Goal: Find specific page/section: Find specific page/section

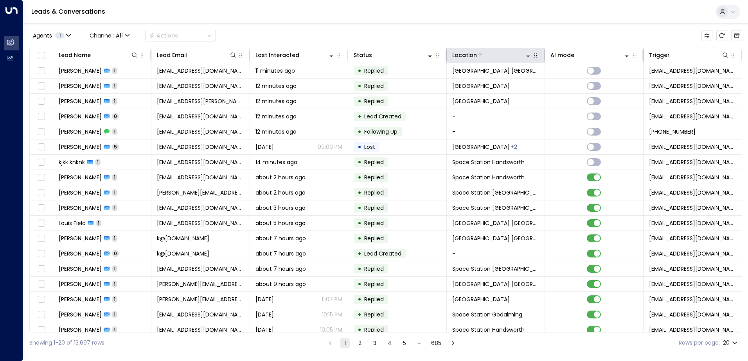
click at [526, 51] on div "Location" at bounding box center [492, 54] width 80 height 9
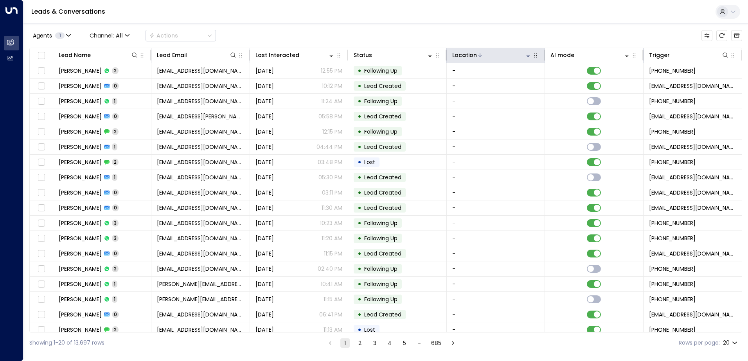
click at [529, 57] on icon at bounding box center [528, 55] width 6 height 6
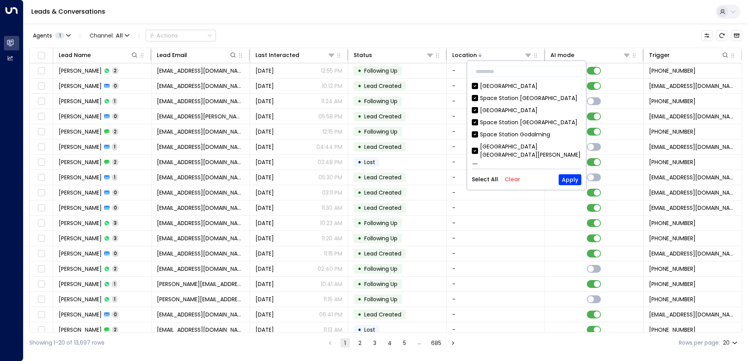
click at [509, 180] on button "Clear" at bounding box center [513, 179] width 16 height 6
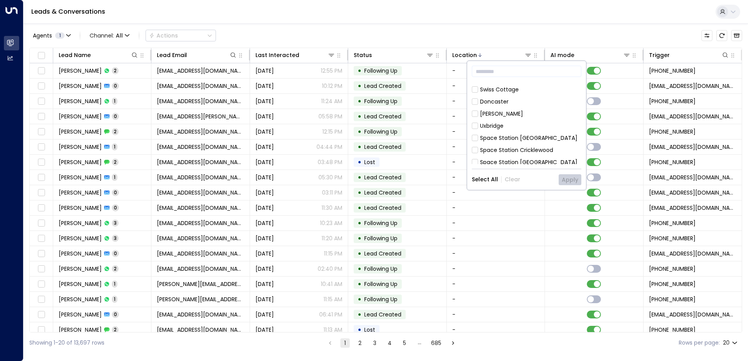
scroll to position [78, 0]
click at [511, 133] on div "Space Station [GEOGRAPHIC_DATA]" at bounding box center [528, 137] width 97 height 8
click at [566, 182] on button "Apply" at bounding box center [570, 179] width 23 height 11
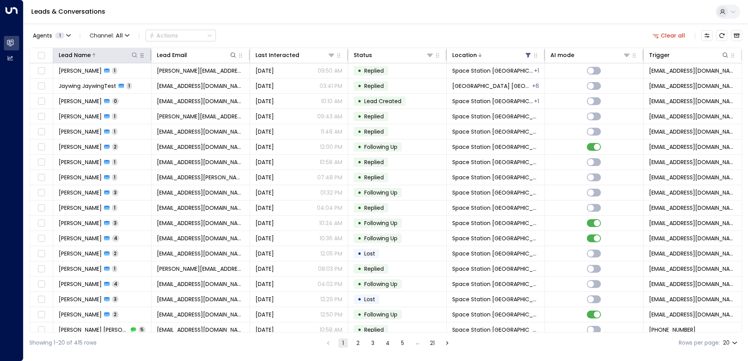
click at [136, 57] on icon at bounding box center [134, 55] width 6 height 6
type input "*****"
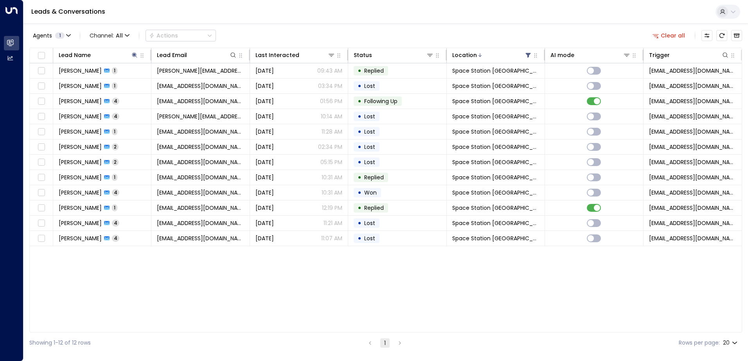
click at [101, 264] on div "Lead Name Lead Email Last Interacted Status Location AI mode Trigger [PERSON_NA…" at bounding box center [385, 190] width 713 height 285
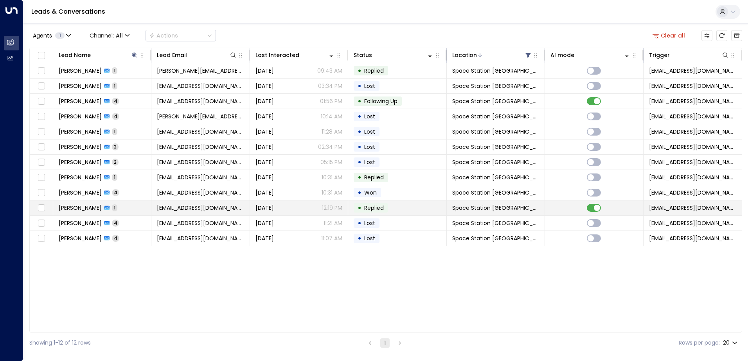
click at [102, 211] on div "[PERSON_NAME] 1" at bounding box center [88, 208] width 59 height 8
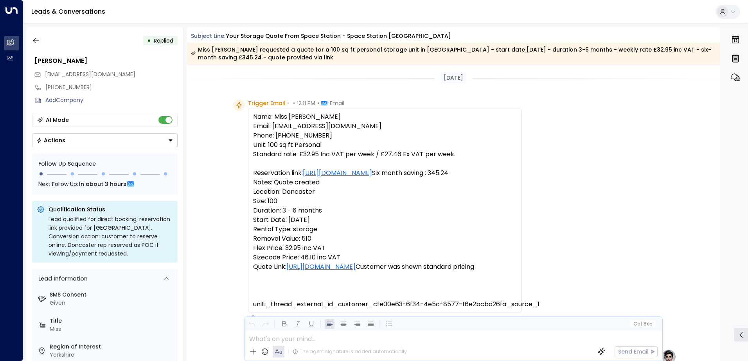
scroll to position [373, 0]
